Goal: Task Accomplishment & Management: Manage account settings

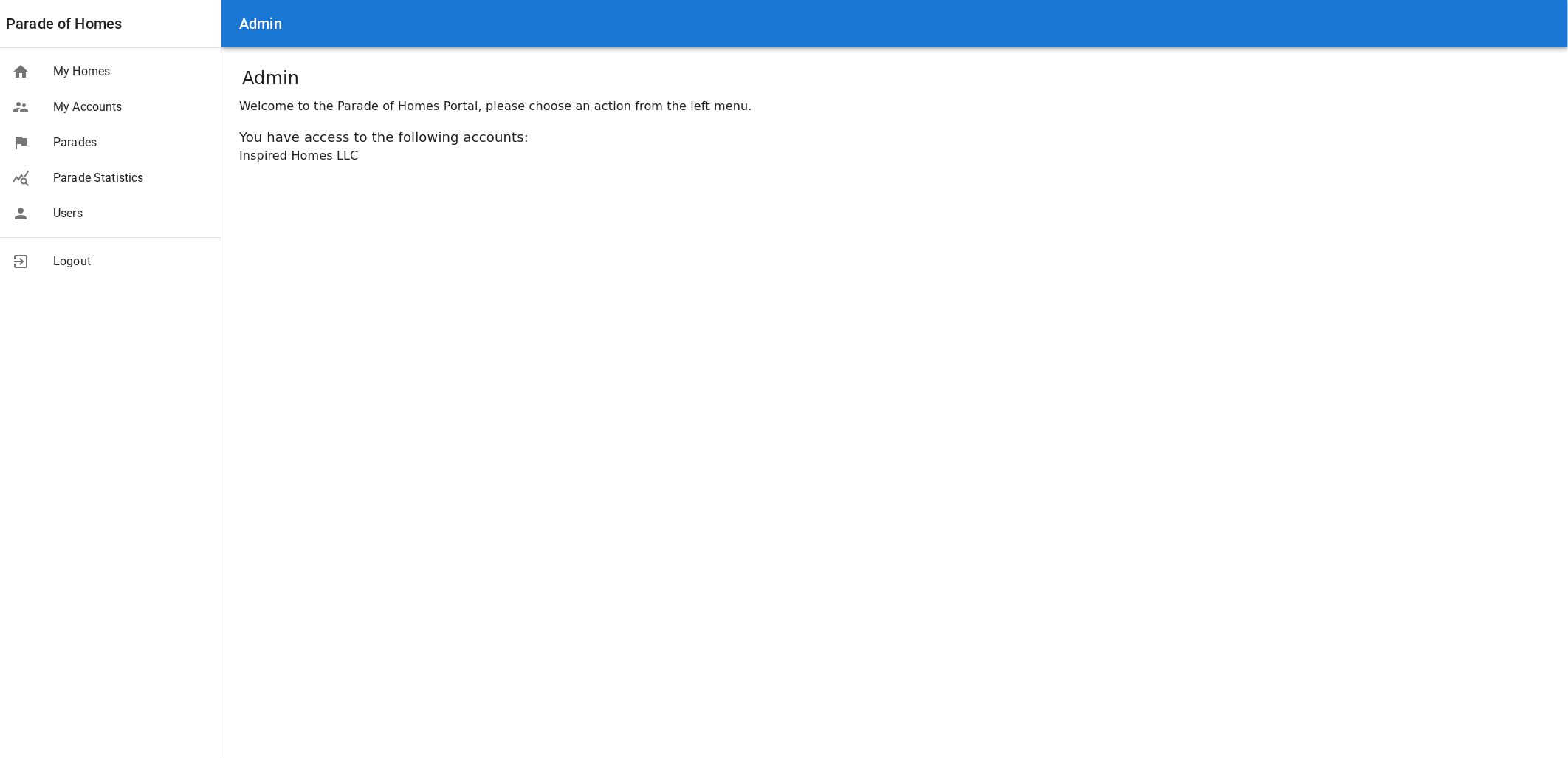
click at [135, 150] on span "Parades" at bounding box center [131, 143] width 155 height 18
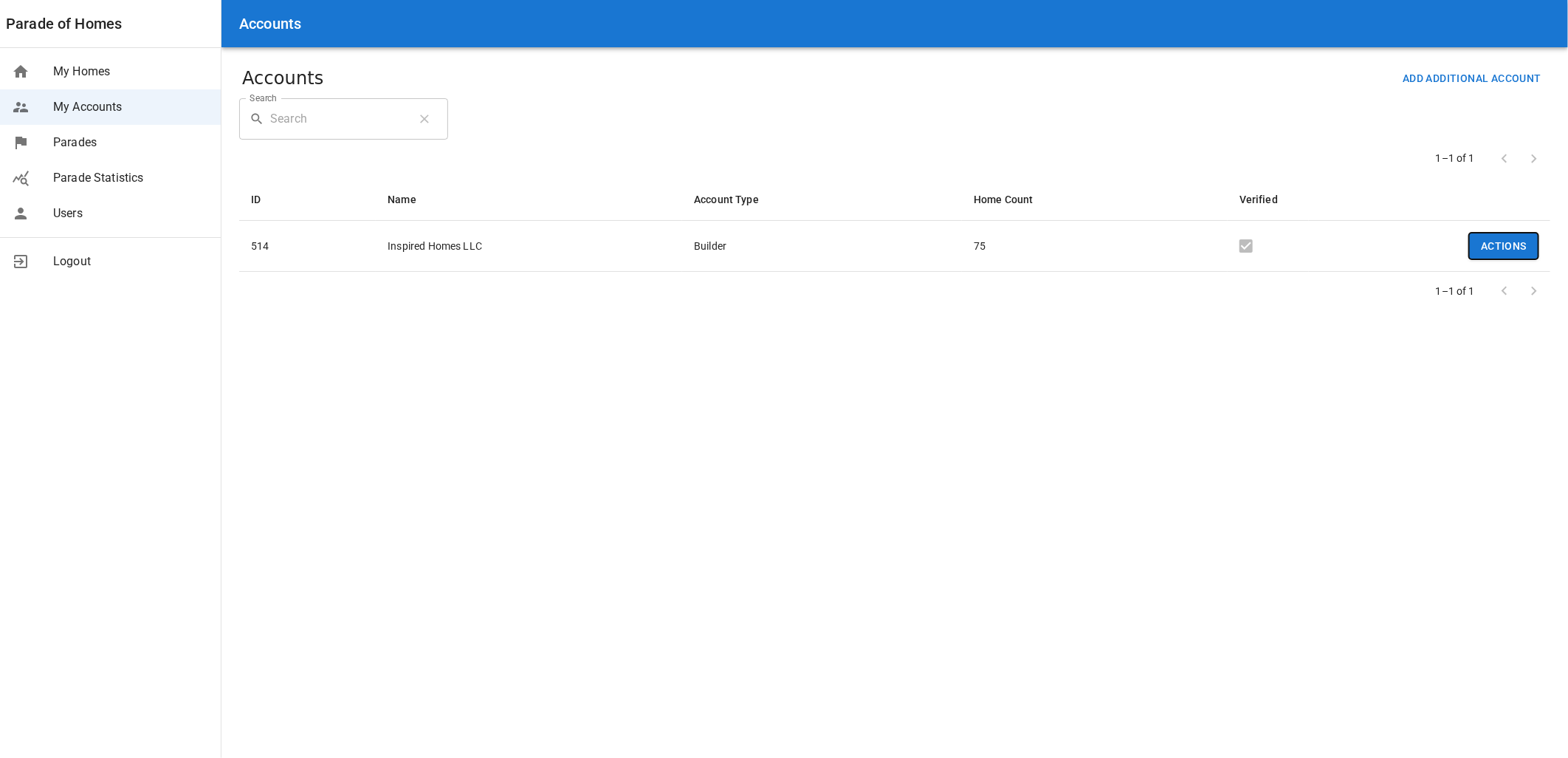
click at [1485, 246] on button "Actions" at bounding box center [1504, 247] width 70 height 28
click at [1508, 277] on span "Edit" at bounding box center [1518, 279] width 33 height 18
